Goal: Task Accomplishment & Management: Complete application form

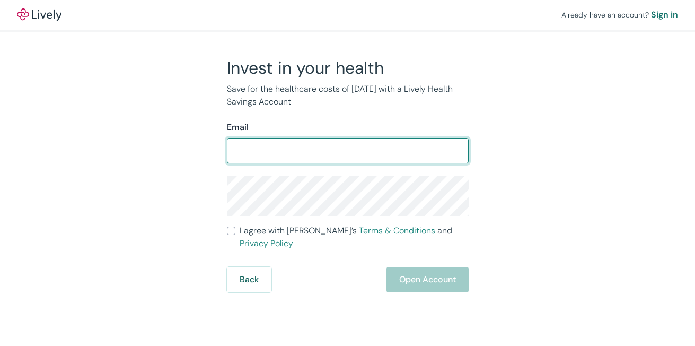
click at [264, 147] on input "Email" at bounding box center [348, 150] width 242 height 21
type input "[EMAIL_ADDRESS][DOMAIN_NAME]"
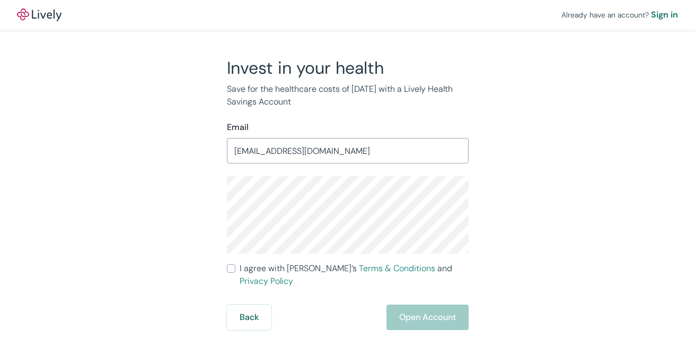
click at [146, 133] on div "Invest in your health Save for the healthcare costs of [DATE] with a Lively Hea…" at bounding box center [341, 193] width 509 height 272
drag, startPoint x: 230, startPoint y: 272, endPoint x: 273, endPoint y: 280, distance: 44.1
click at [231, 272] on label "I agree with Lively’s Terms & Conditions and Privacy Policy" at bounding box center [348, 274] width 242 height 25
click at [231, 272] on input "I agree with Lively’s Terms & Conditions and Privacy Policy" at bounding box center [231, 268] width 8 height 8
checkbox input "true"
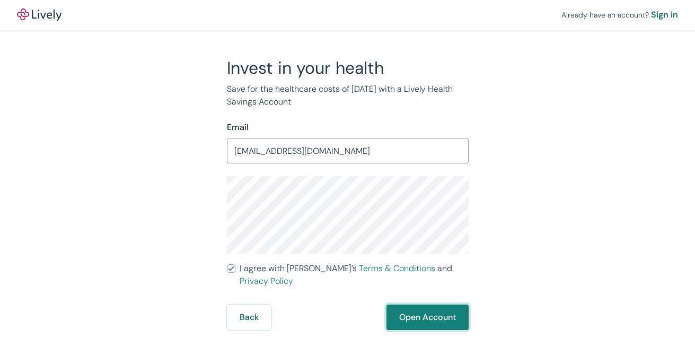
click at [423, 309] on button "Open Account" at bounding box center [427, 316] width 82 height 25
